Goal: Transaction & Acquisition: Purchase product/service

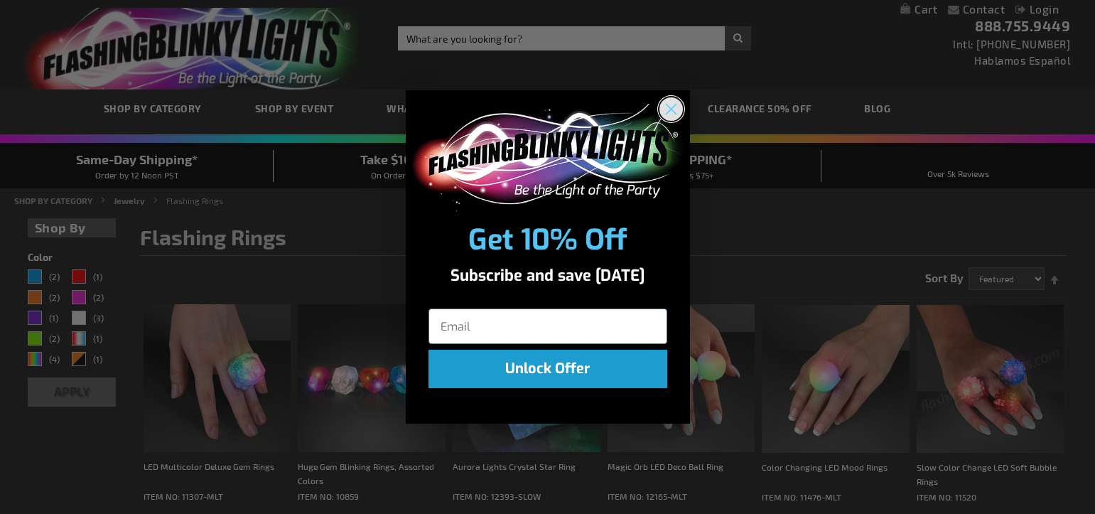
click at [676, 110] on circle "Close dialog" at bounding box center [670, 108] width 23 height 23
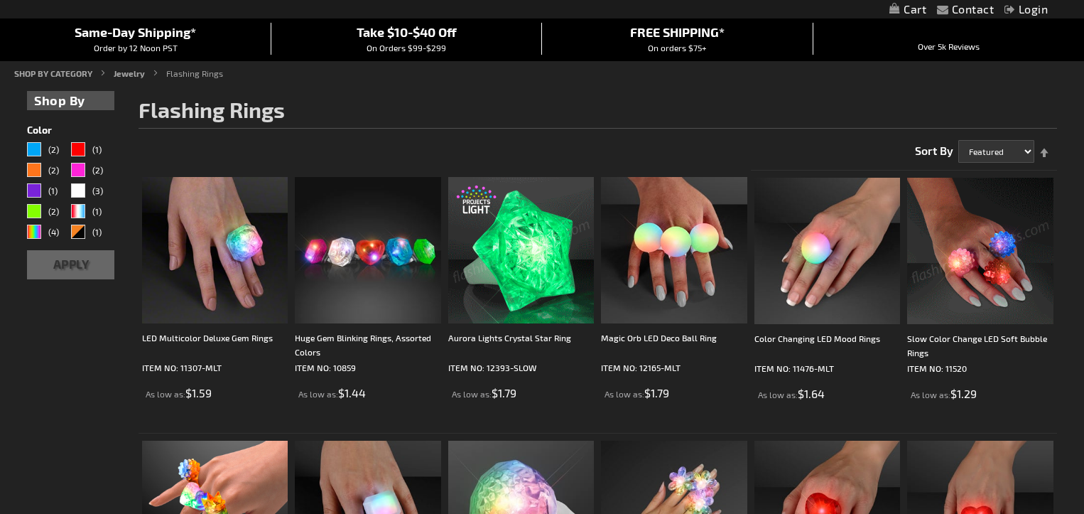
scroll to position [129, 0]
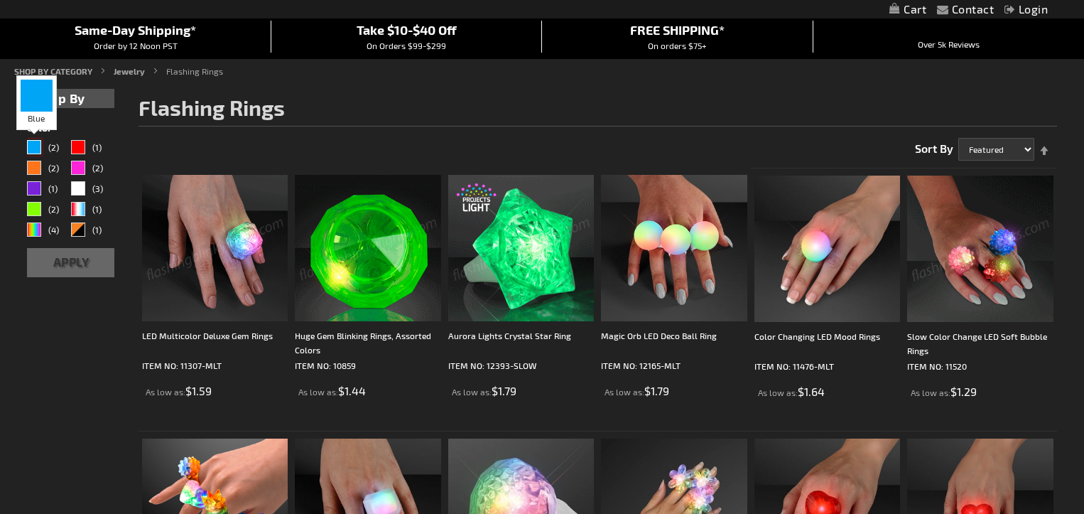
click at [40, 148] on div "Blue" at bounding box center [34, 147] width 14 height 14
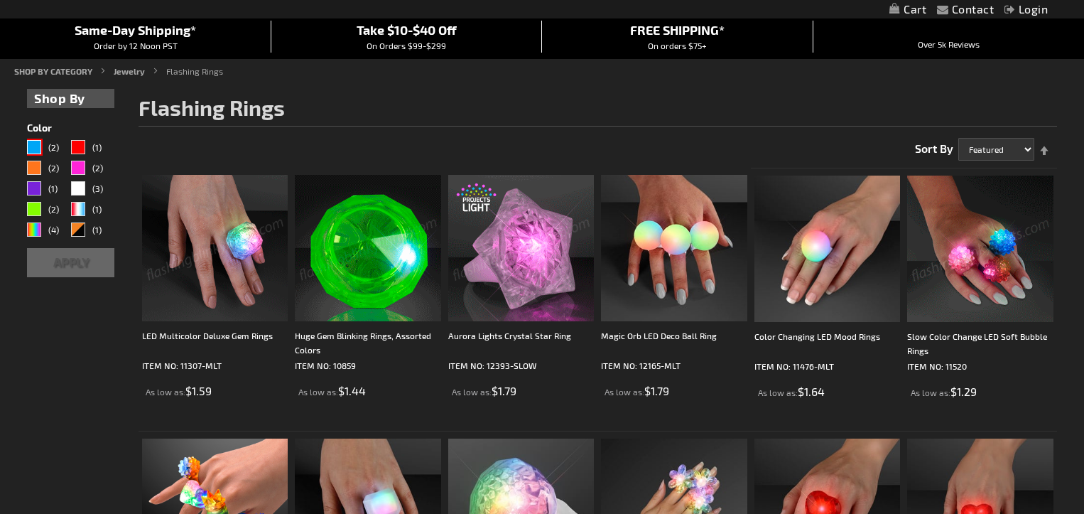
click at [72, 261] on button "Apply" at bounding box center [70, 262] width 87 height 29
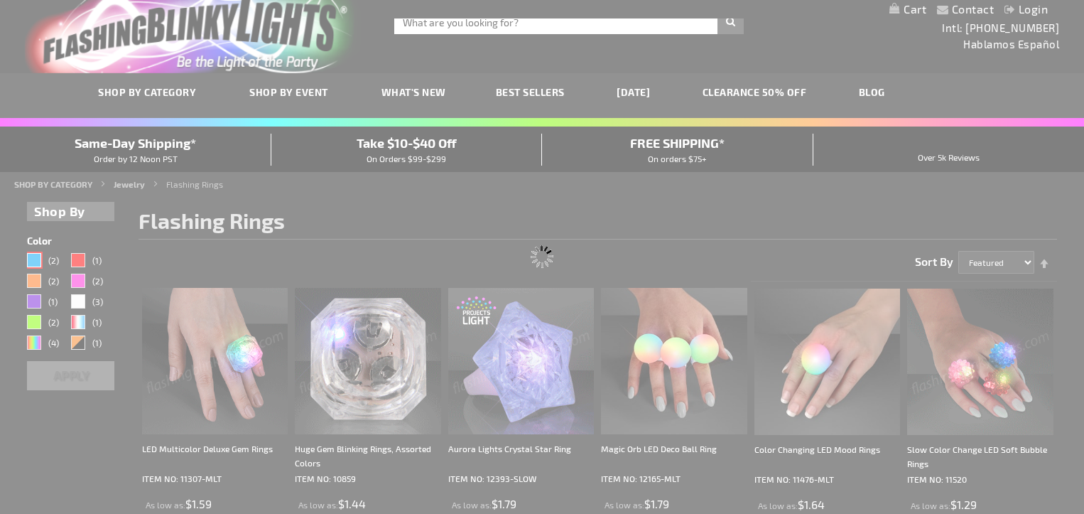
scroll to position [0, 0]
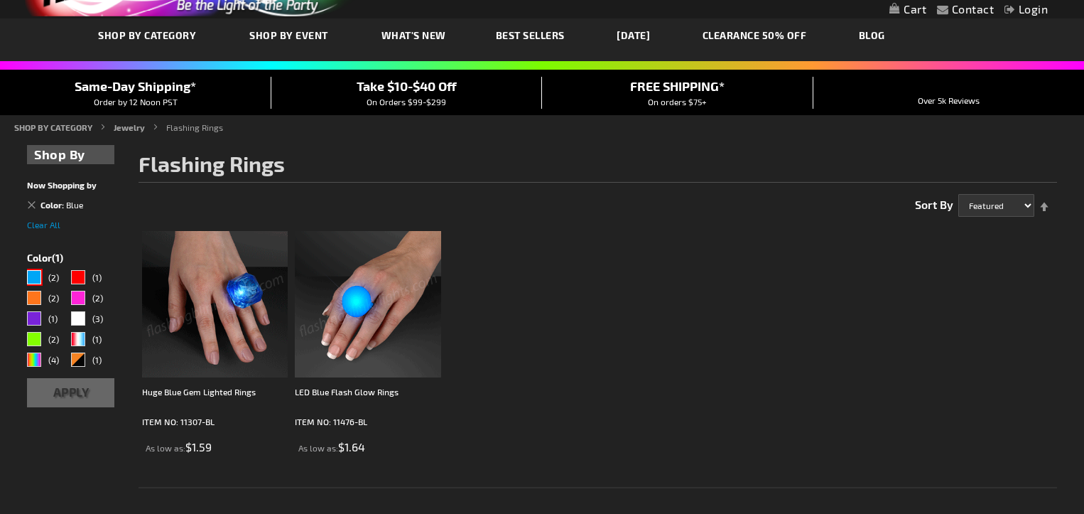
scroll to position [82, 0]
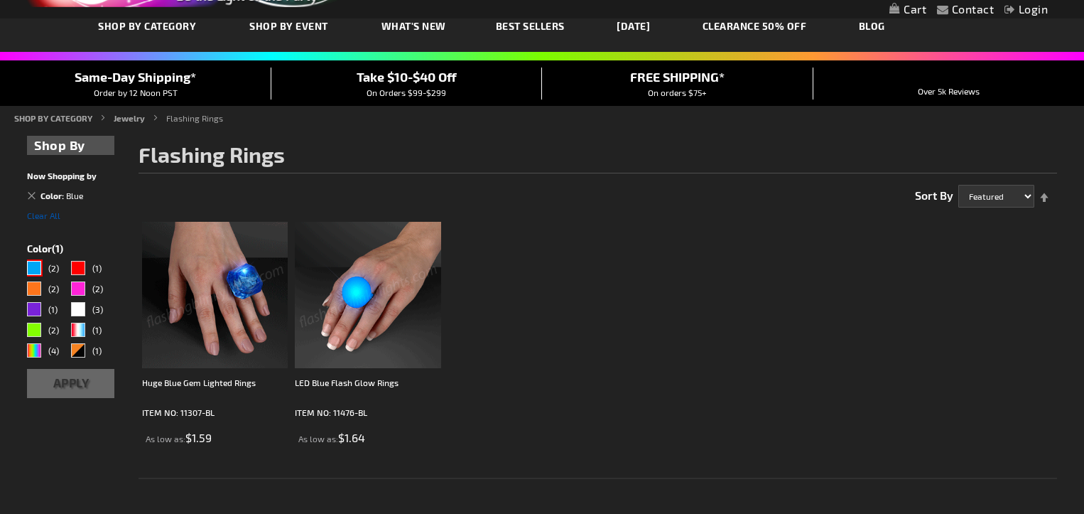
click at [45, 219] on span "Clear All" at bounding box center [43, 215] width 33 height 10
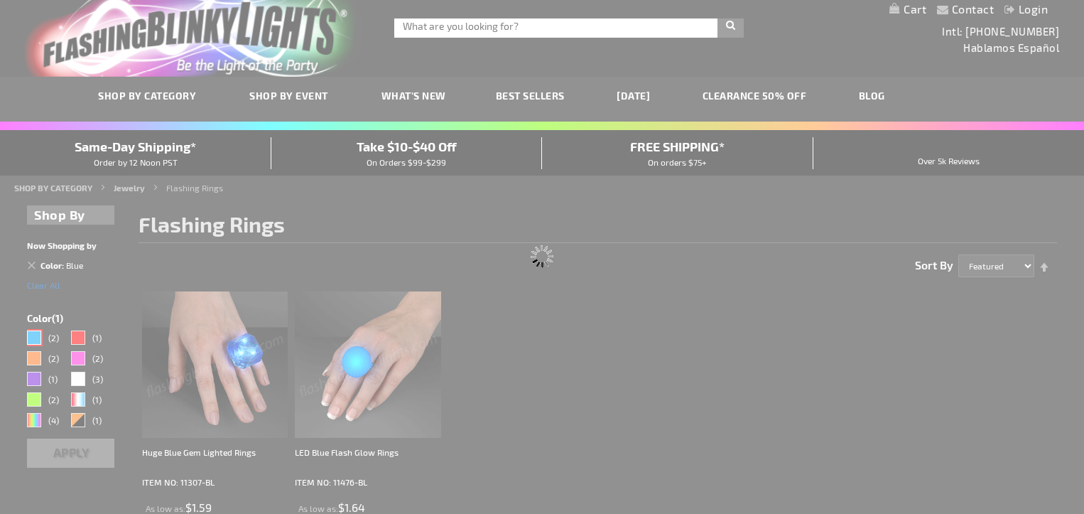
scroll to position [0, 0]
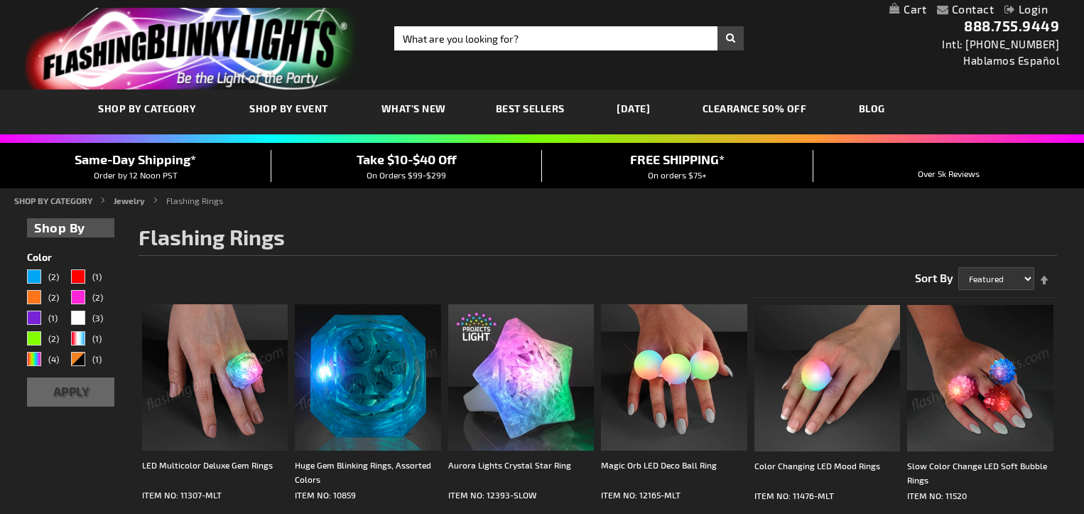
click at [759, 111] on link "CLEARANCE 50% OFF" at bounding box center [755, 109] width 126 height 48
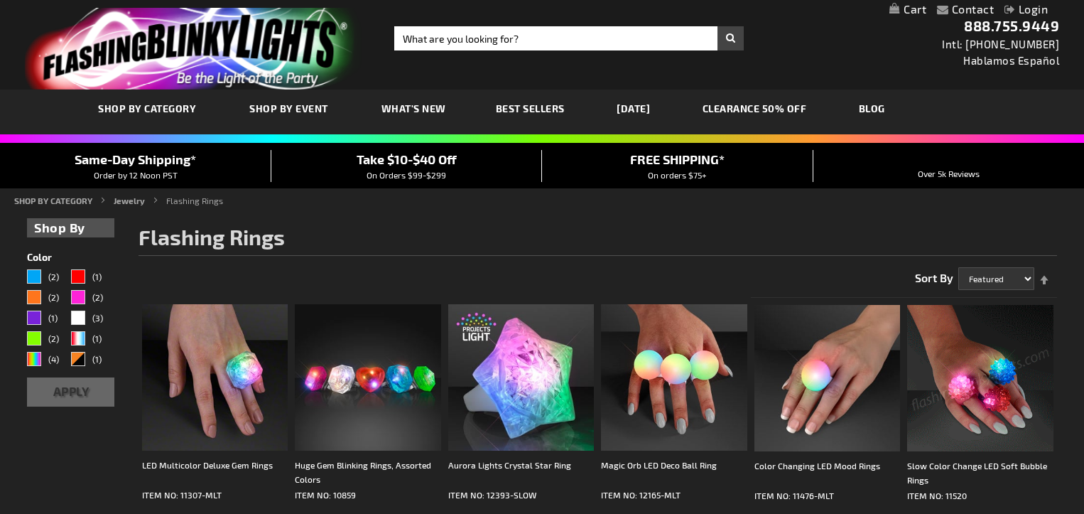
click at [529, 227] on h1 "Flashing Rings" at bounding box center [598, 240] width 919 height 30
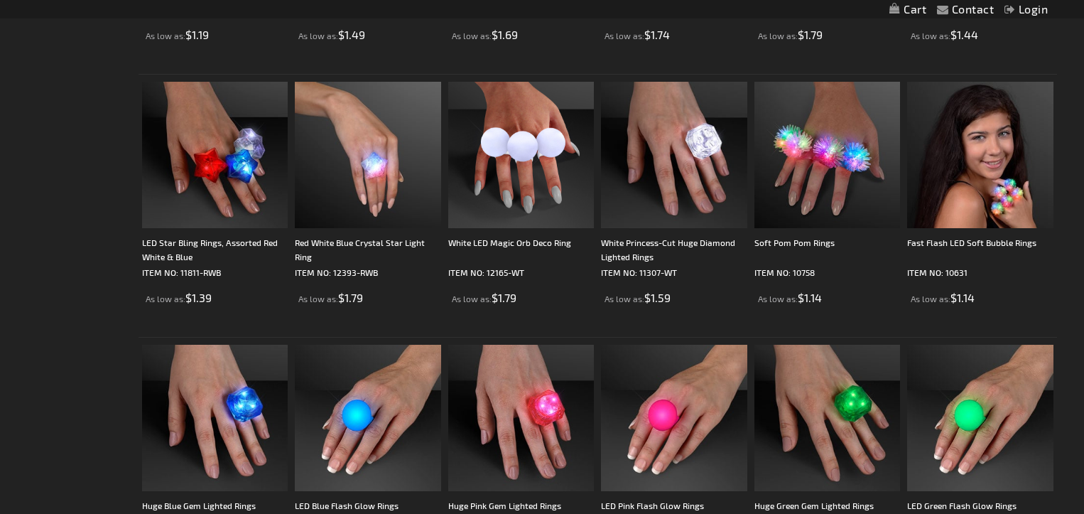
scroll to position [585, 0]
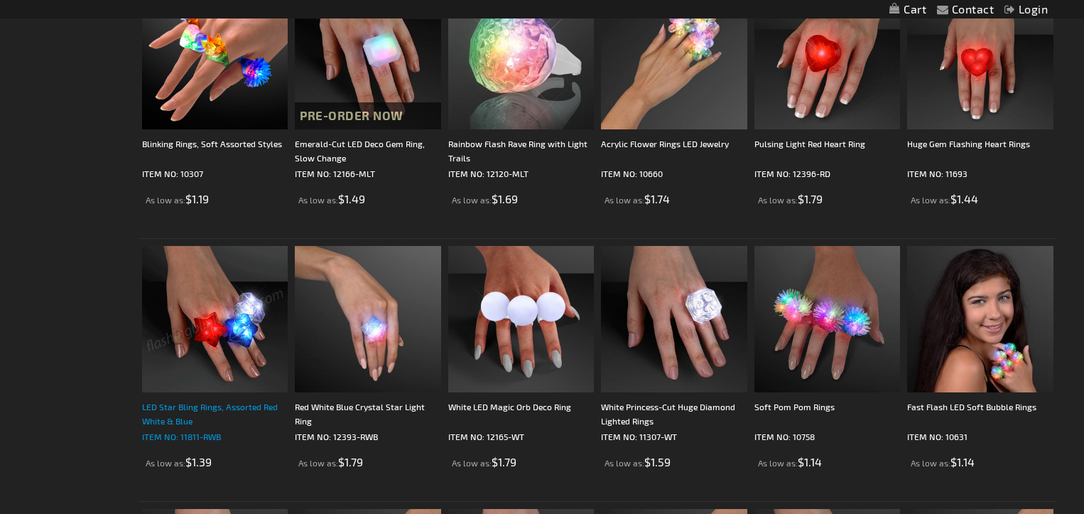
click at [227, 403] on div "LED Star Bling Rings, Assorted Red White & Blue" at bounding box center [215, 413] width 146 height 28
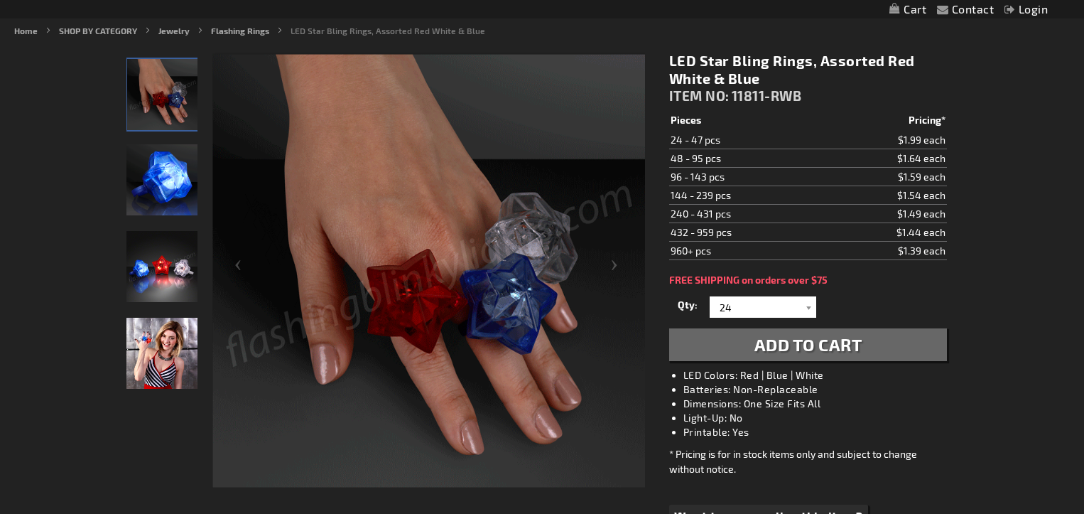
scroll to position [180, 0]
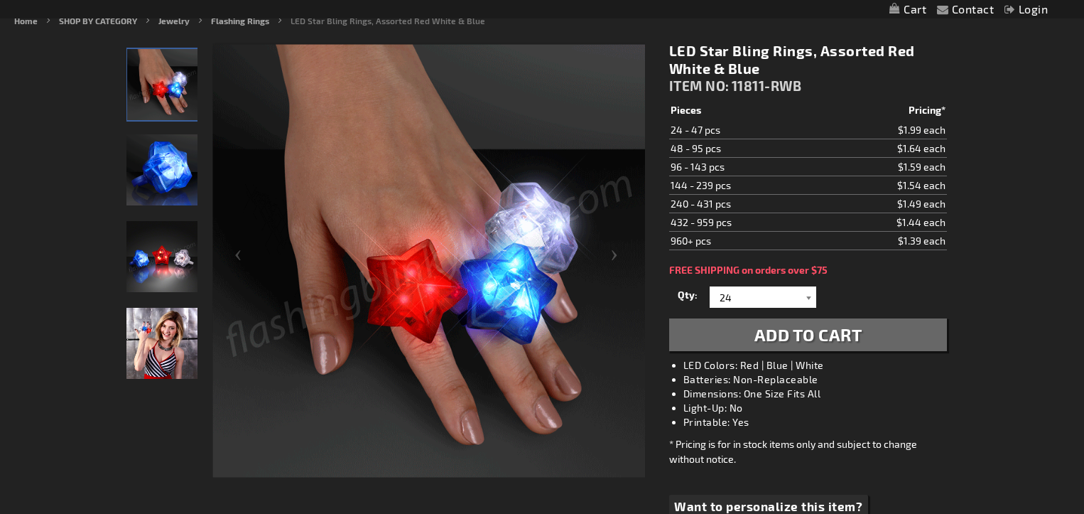
click at [808, 301] on div at bounding box center [809, 296] width 14 height 21
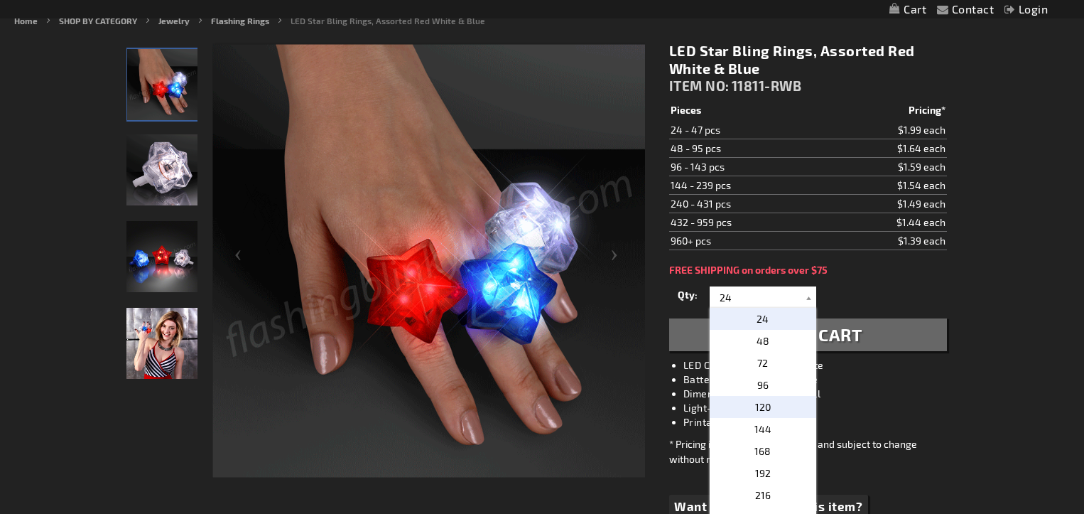
click at [778, 410] on p "120" at bounding box center [763, 407] width 107 height 22
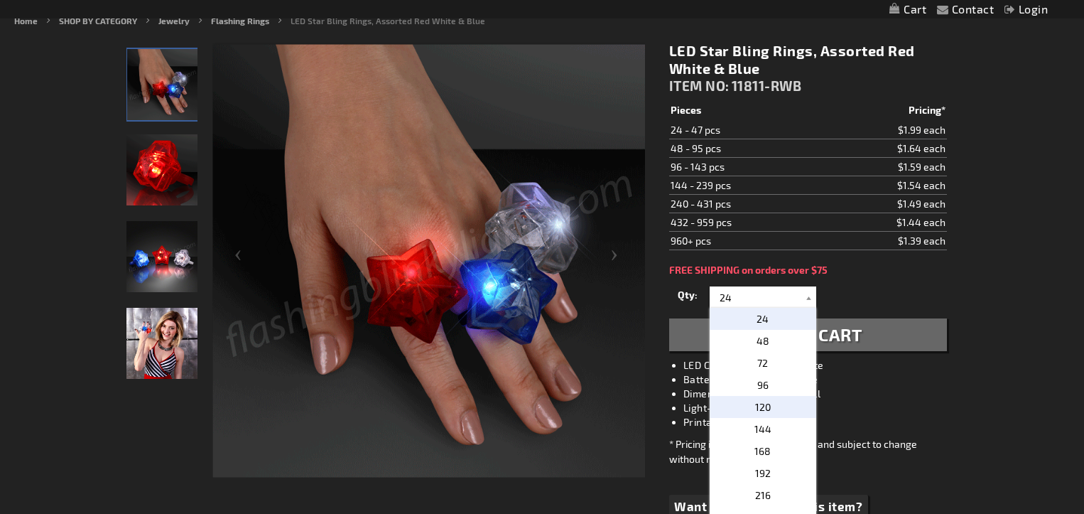
type input "120"
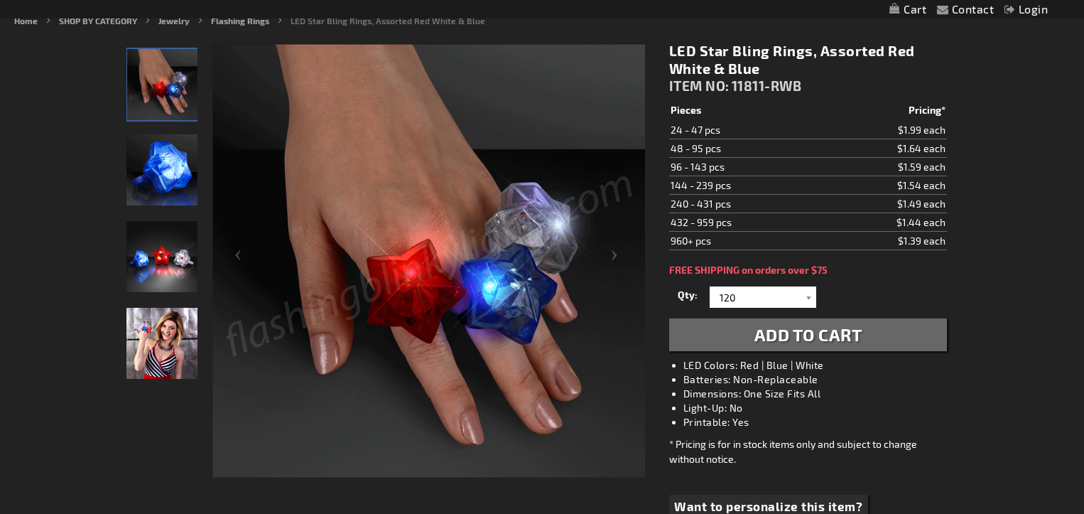
click at [809, 340] on span "Add to Cart" at bounding box center [809, 334] width 108 height 21
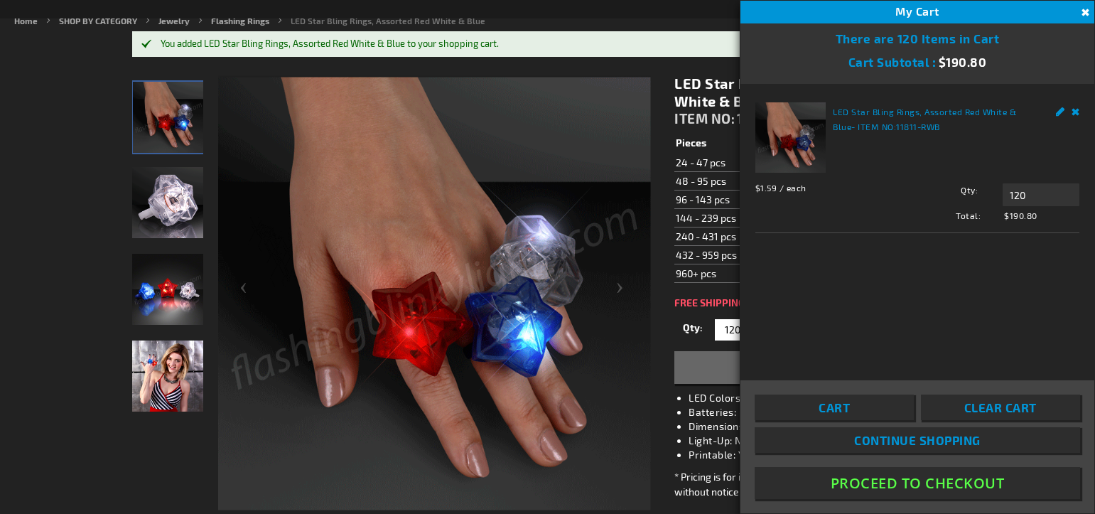
click at [1083, 11] on button "Close" at bounding box center [1084, 13] width 16 height 16
